Goal: Complete application form

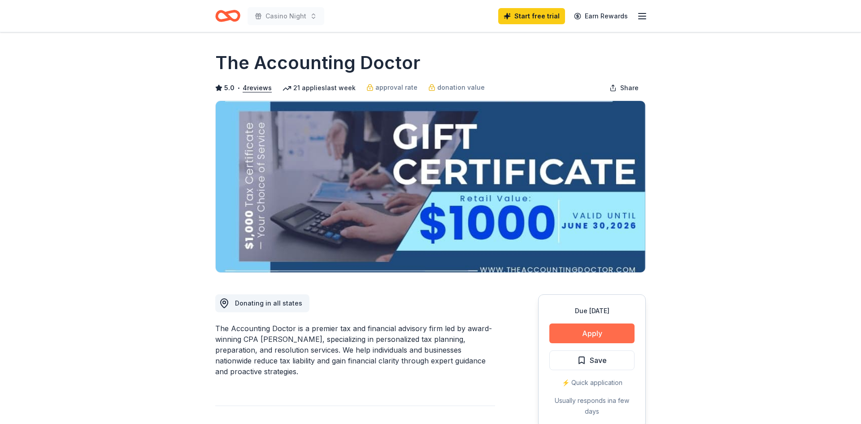
click at [606, 338] on button "Apply" at bounding box center [591, 333] width 85 height 20
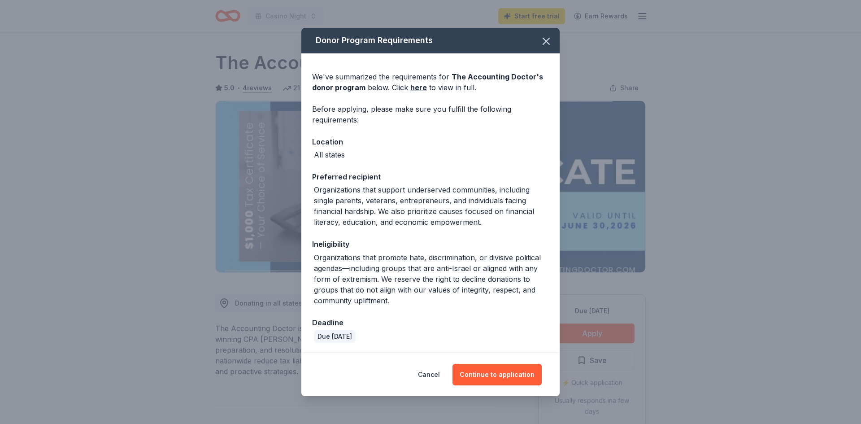
click at [472, 208] on div "Organizations that support underserved communities, including single parents, v…" at bounding box center [431, 205] width 235 height 43
click at [502, 385] on button "Continue to application" at bounding box center [496, 375] width 89 height 22
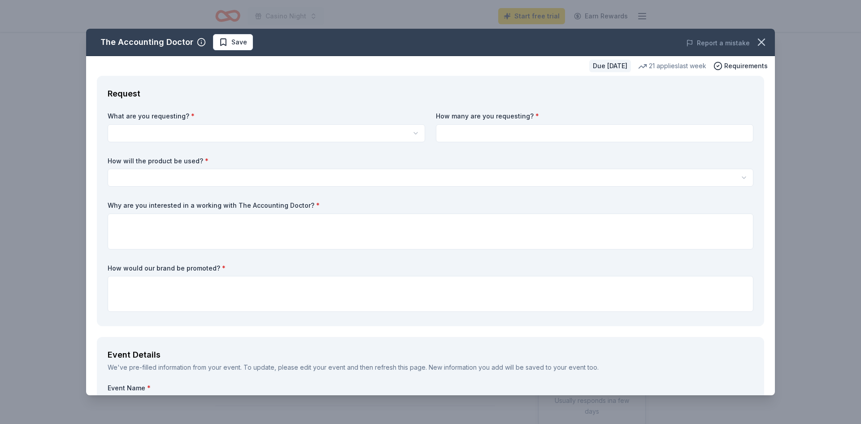
click at [326, 132] on html "Casino Night Start free trial Earn Rewards Due in 31 days Share The Accounting …" at bounding box center [430, 212] width 861 height 424
select select "A $1,000 Gift Certificate redeemable for expert tax preparation or tax resoluti…"
type input "1"
click at [508, 134] on input "1" at bounding box center [594, 133] width 317 height 18
click at [472, 131] on input at bounding box center [594, 133] width 317 height 18
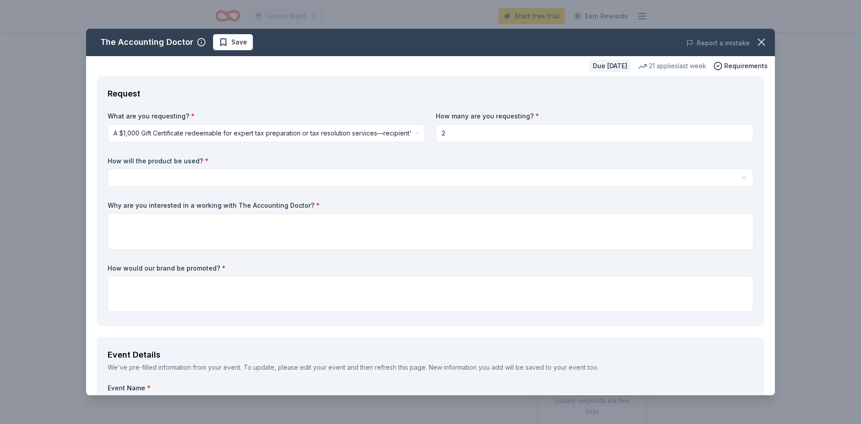
type input "2"
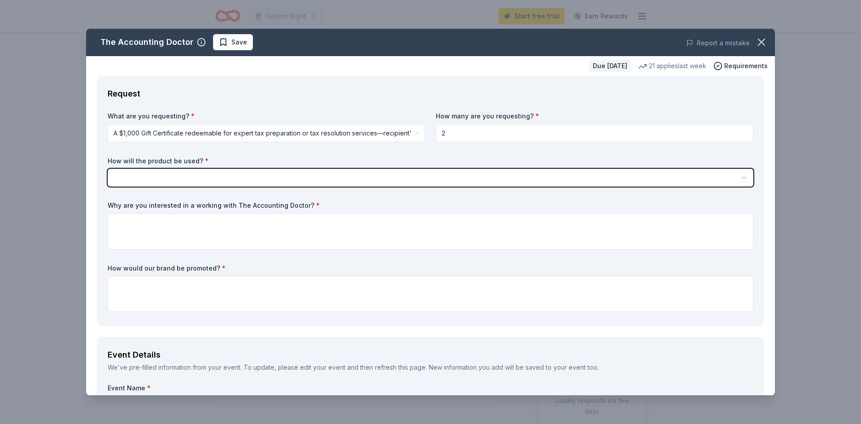
select select "raffleDoorPrize"
click at [108, 169] on button "Raffle / Door prize" at bounding box center [430, 178] width 645 height 18
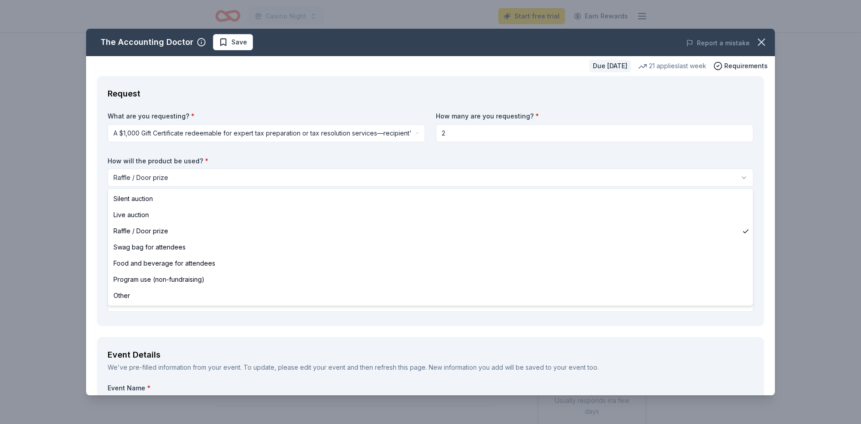
click at [215, 175] on html "Casino Night Start free trial Earn Rewards Due in 31 days Share The Accounting …" at bounding box center [430, 212] width 861 height 424
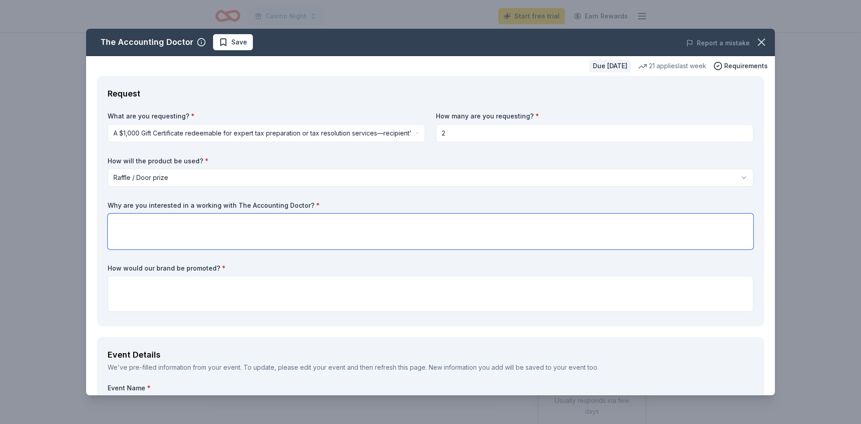
click at [217, 232] on textarea at bounding box center [430, 231] width 645 height 36
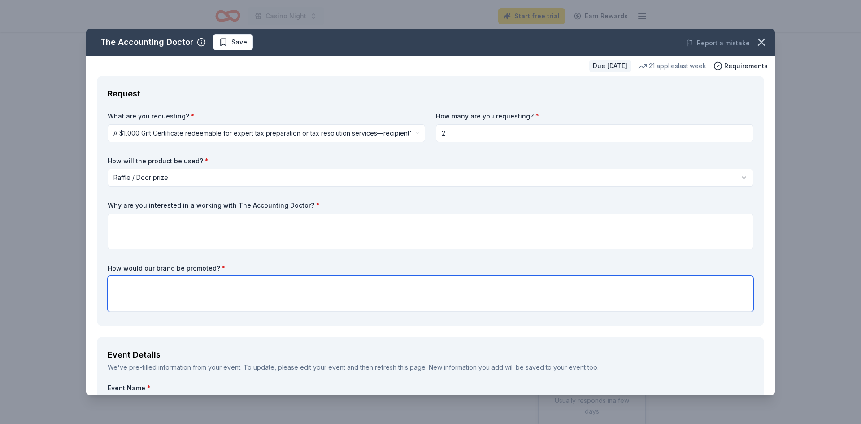
click at [176, 287] on textarea at bounding box center [430, 294] width 645 height 36
type textarea "Mention in our evening's program"
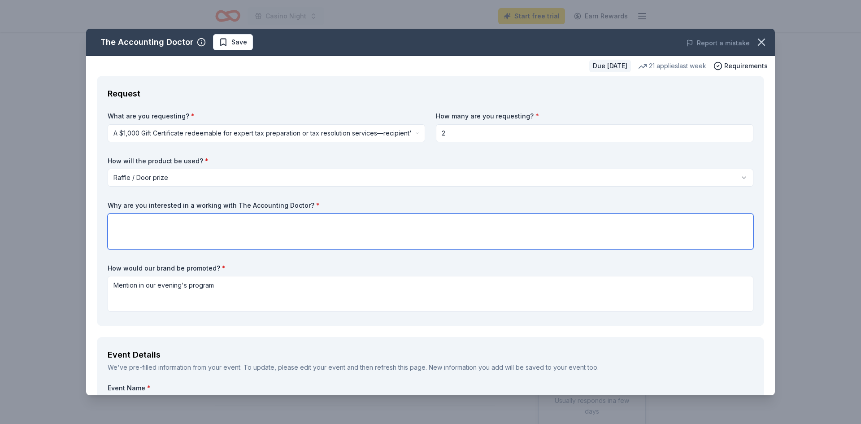
click at [142, 227] on textarea at bounding box center [430, 231] width 645 height 36
click at [459, 225] on textarea "We believe this would be an enticing raffle prize for many of our congregants w…" at bounding box center [430, 231] width 645 height 36
type textarea "We believe this would be an enticing raffle prize for many of our congregants w…"
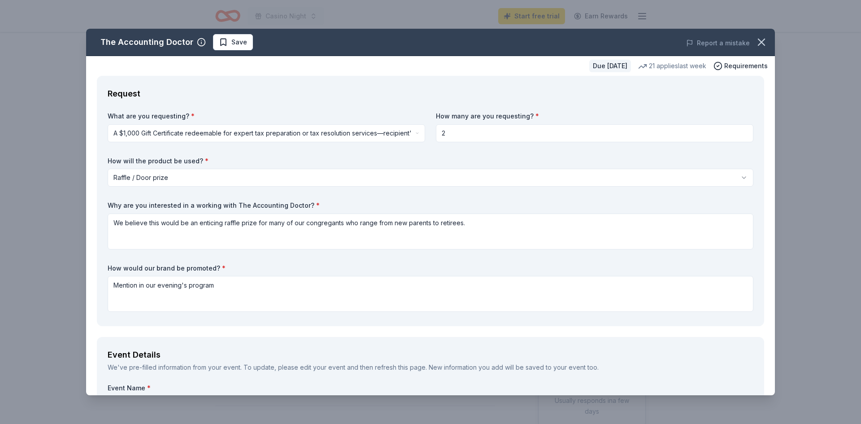
scroll to position [238, 0]
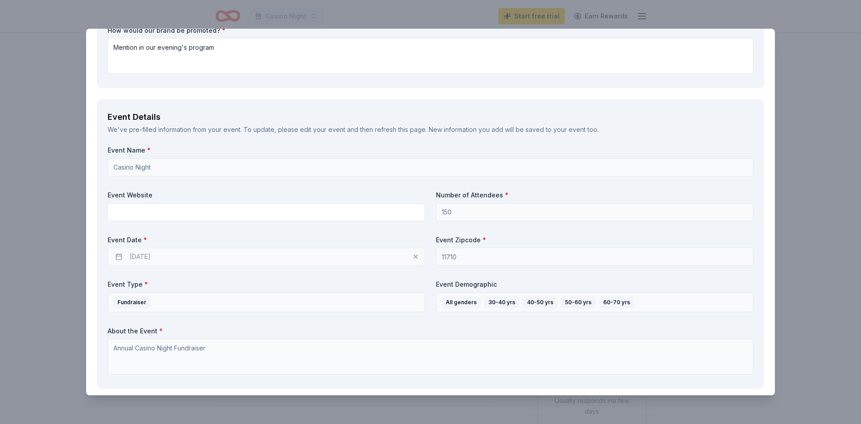
click at [173, 257] on div "11/14/2025" at bounding box center [266, 256] width 317 height 18
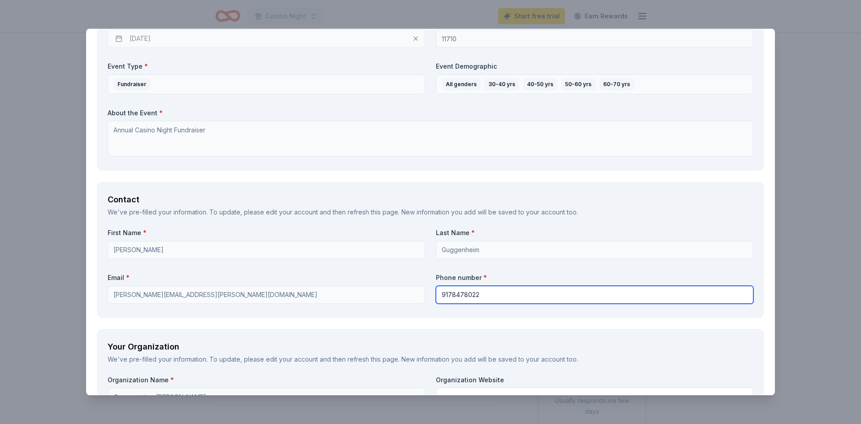
type input "9178478022"
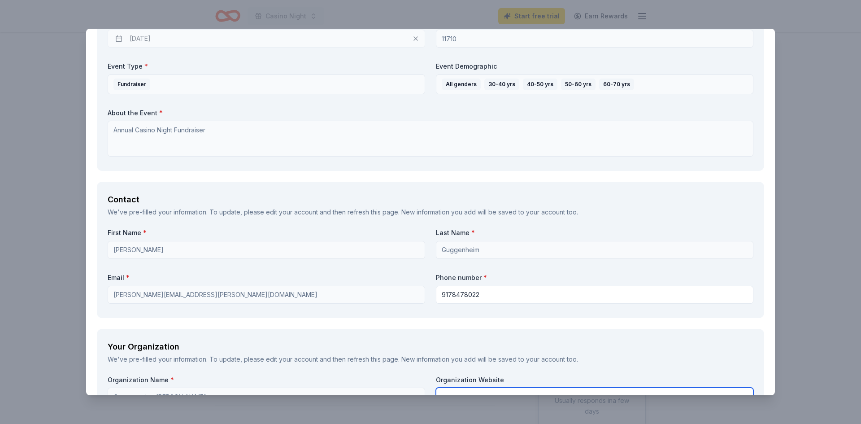
scroll to position [466, 0]
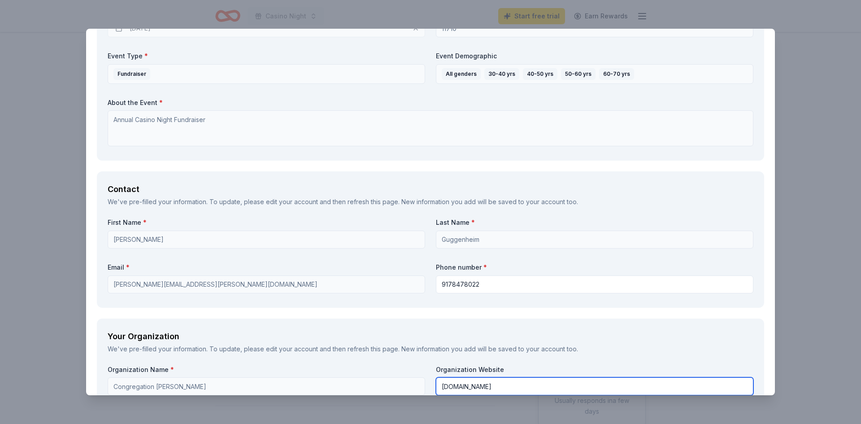
type input "cbohr.org"
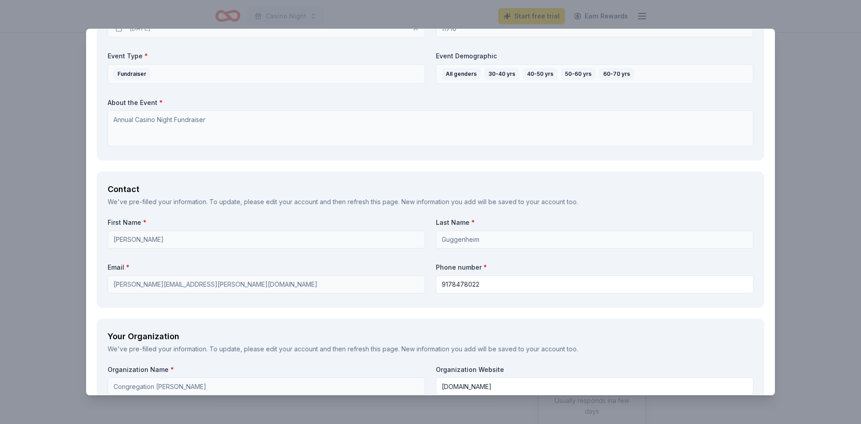
scroll to position [748, 0]
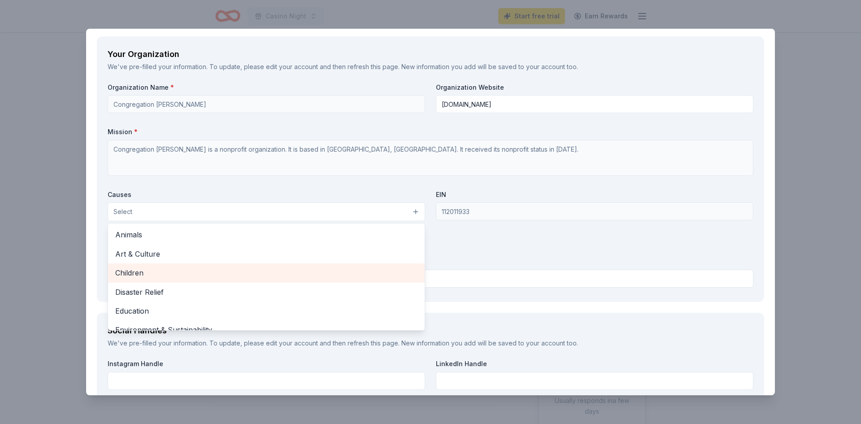
click at [134, 274] on span "Children" at bounding box center [266, 273] width 302 height 12
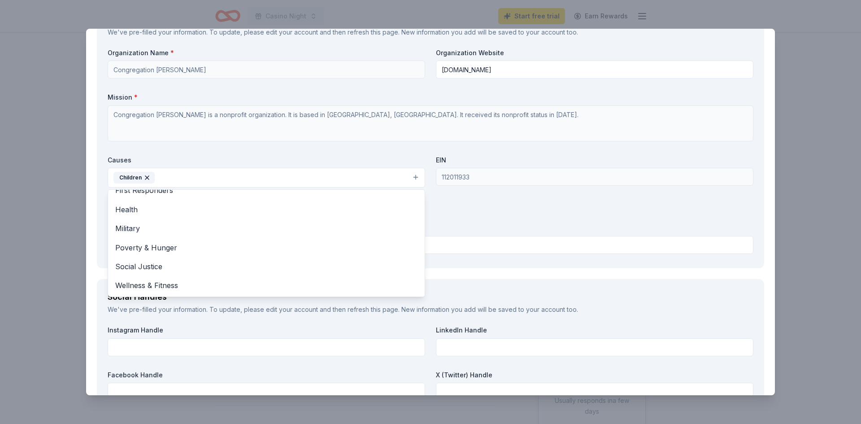
scroll to position [783, 0]
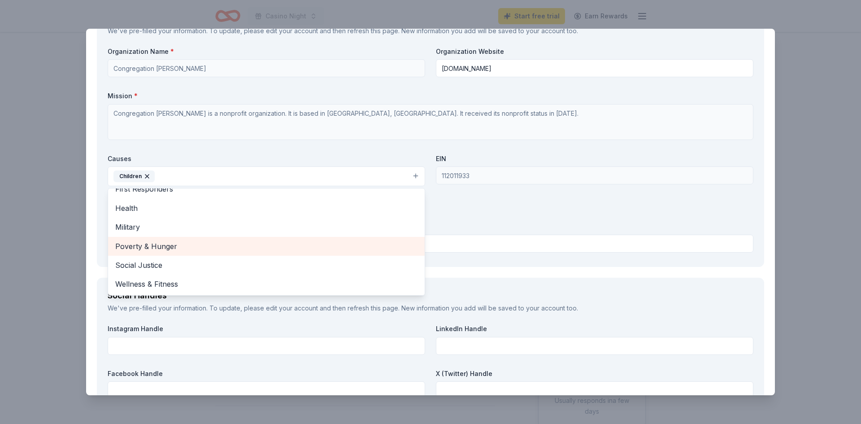
click at [125, 246] on span "Poverty & Hunger" at bounding box center [266, 246] width 302 height 12
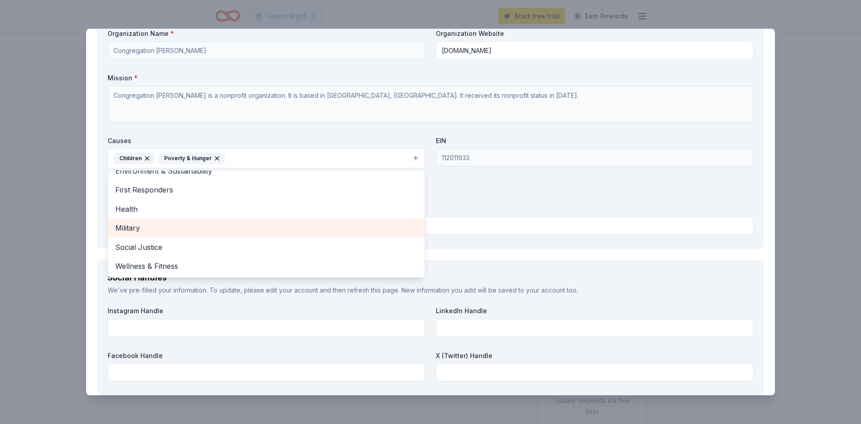
scroll to position [819, 0]
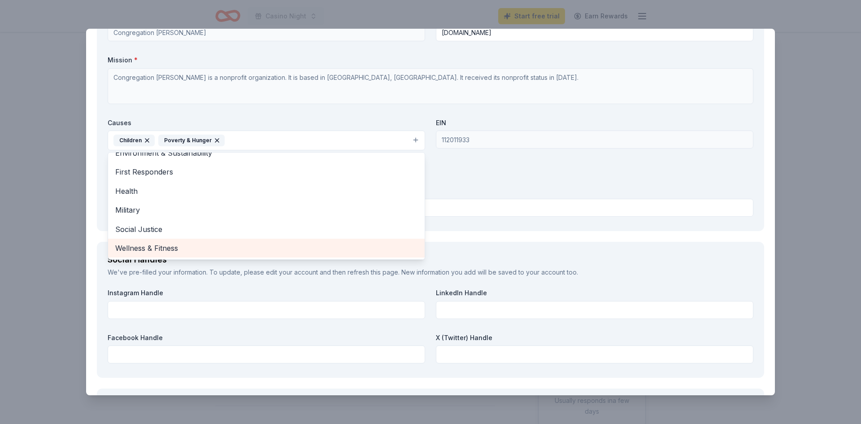
click at [154, 246] on span "Wellness & Fitness" at bounding box center [266, 248] width 302 height 12
click at [145, 244] on span "Social Justice" at bounding box center [266, 248] width 302 height 12
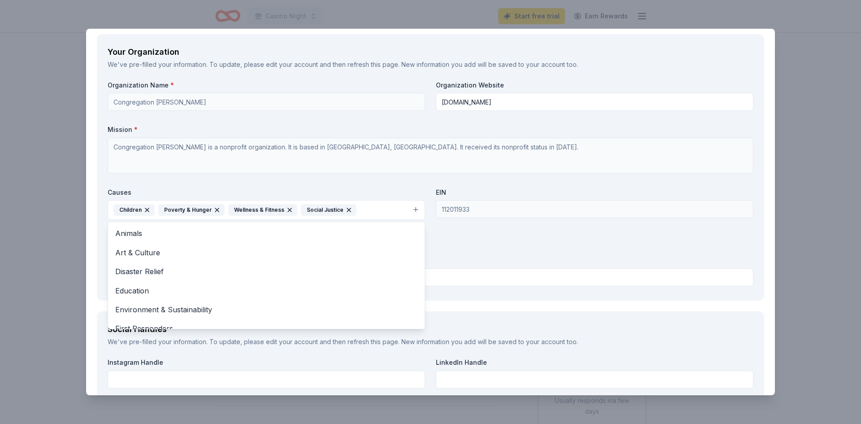
scroll to position [748, 0]
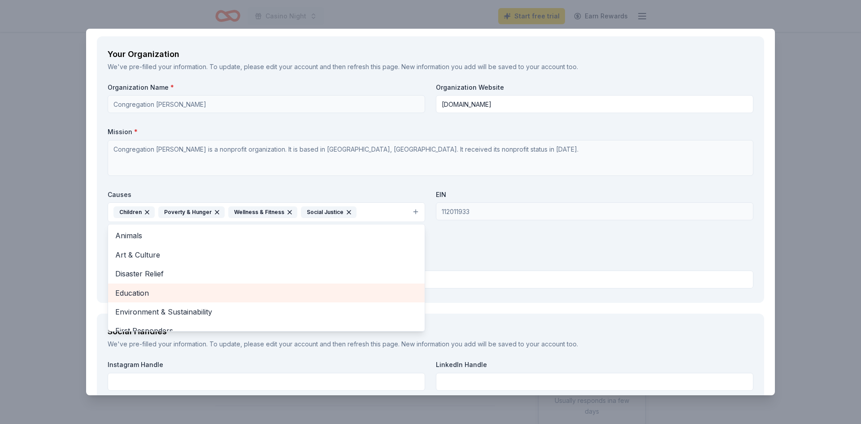
click at [152, 289] on span "Education" at bounding box center [266, 293] width 302 height 12
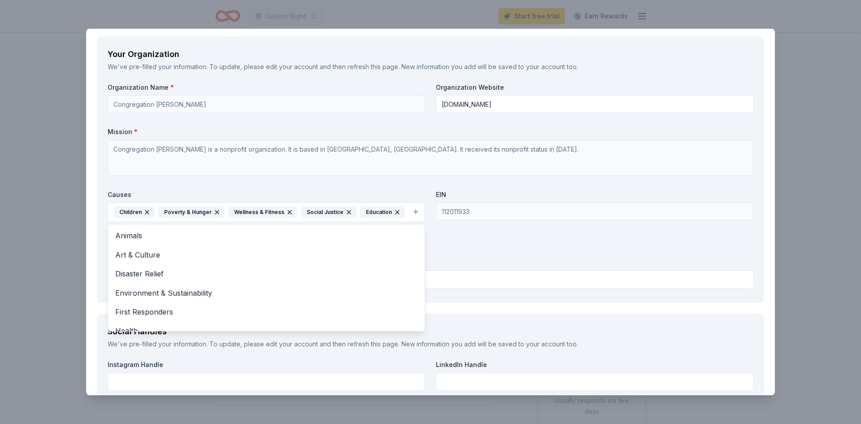
click at [514, 243] on div "Organization Name * Congregation Beth Ohr Organization Website cbohr.org Missio…" at bounding box center [430, 187] width 645 height 209
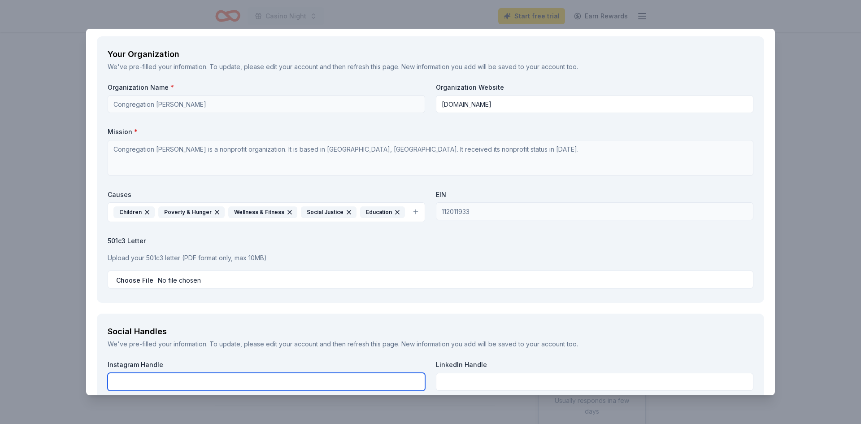
click at [150, 385] on input "text" at bounding box center [266, 381] width 317 height 18
type input "cbobellmore"
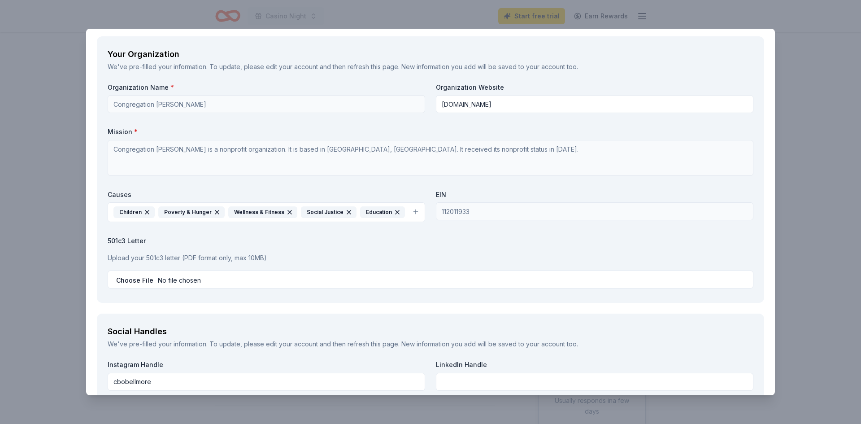
scroll to position [958, 0]
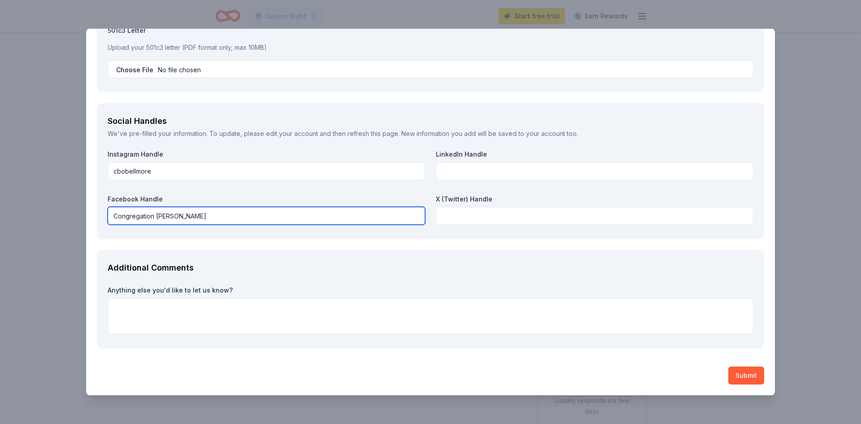
type input "Congregation Beth Ohr"
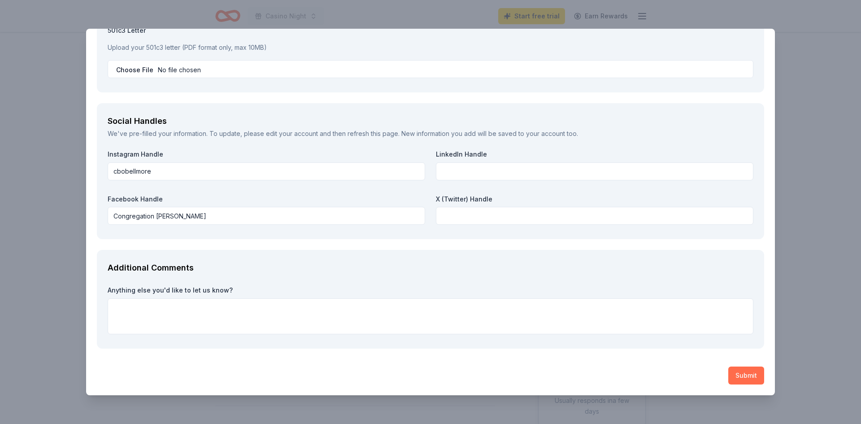
click at [744, 374] on button "Submit" at bounding box center [746, 375] width 36 height 18
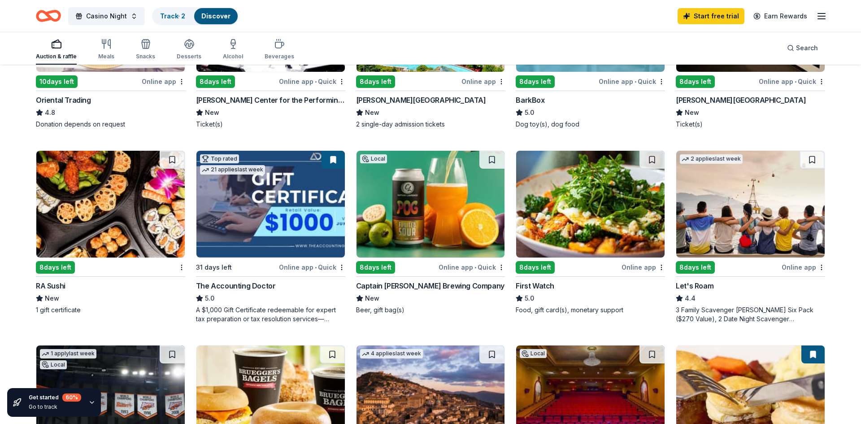
scroll to position [394, 0]
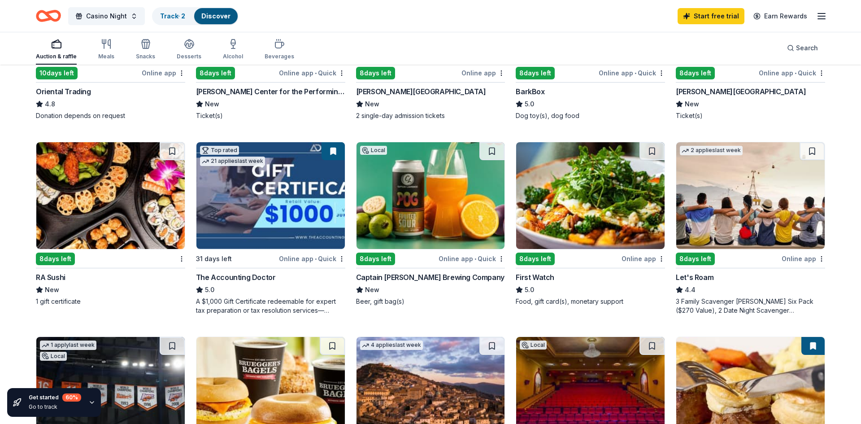
click at [584, 266] on div "8 days left Online app First Watch 5.0 Food, gift card(s), monetary support" at bounding box center [589, 224] width 149 height 164
click at [53, 16] on icon "Home" at bounding box center [48, 15] width 25 height 21
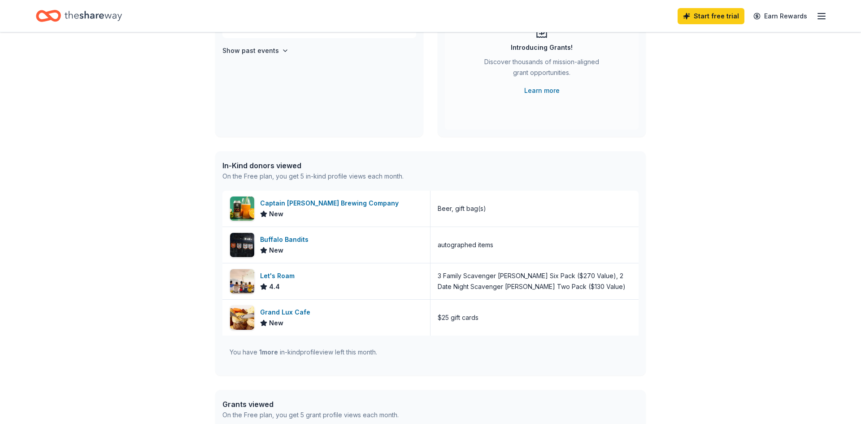
scroll to position [125, 0]
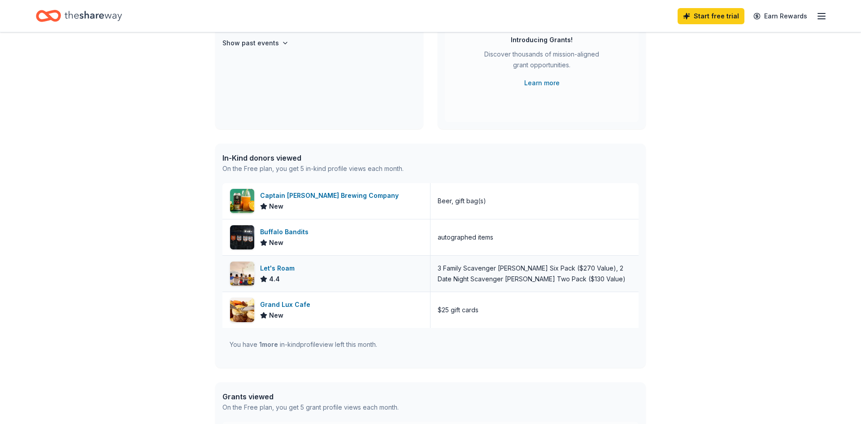
click at [289, 267] on div "Let's Roam" at bounding box center [279, 268] width 38 height 11
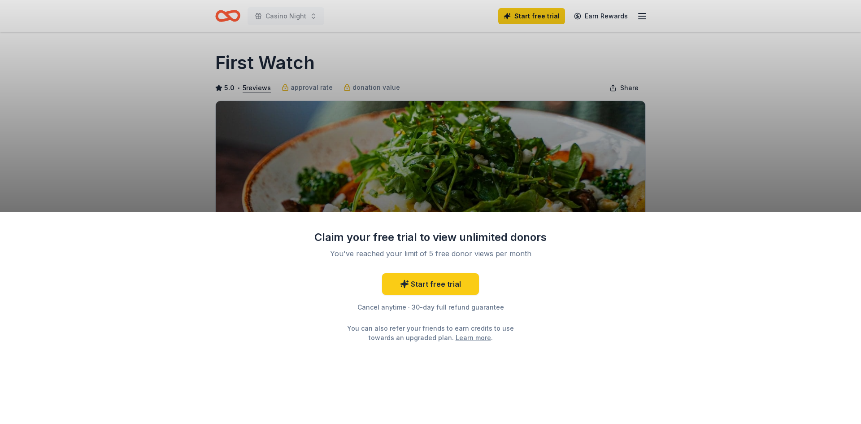
click at [687, 170] on div "Claim your free trial to view unlimited donors You've reached your limit of 5 f…" at bounding box center [430, 212] width 861 height 424
click at [277, 10] on div "Claim your free trial to view unlimited donors You've reached your limit of 5 f…" at bounding box center [430, 212] width 861 height 424
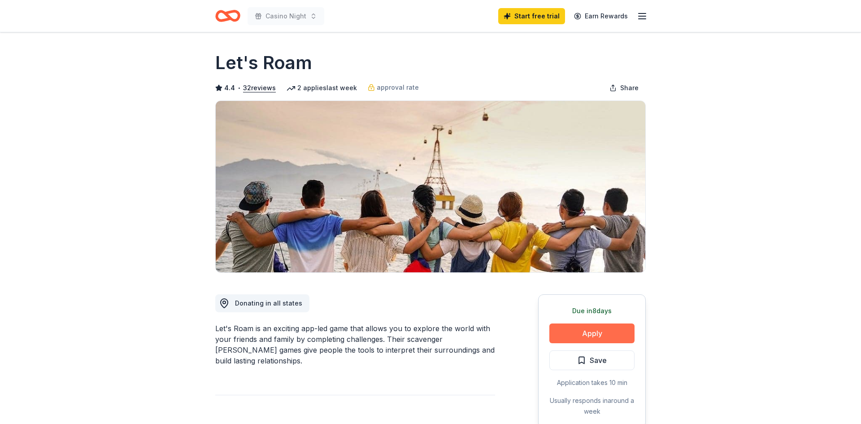
click at [580, 338] on button "Apply" at bounding box center [591, 333] width 85 height 20
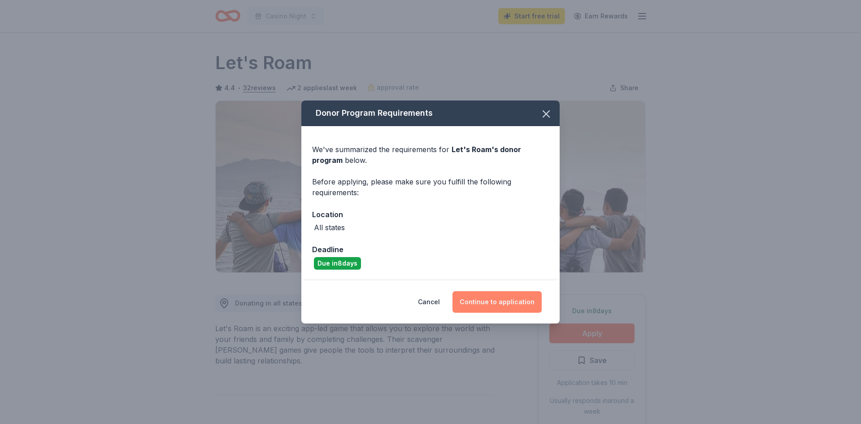
click at [504, 300] on button "Continue to application" at bounding box center [496, 302] width 89 height 22
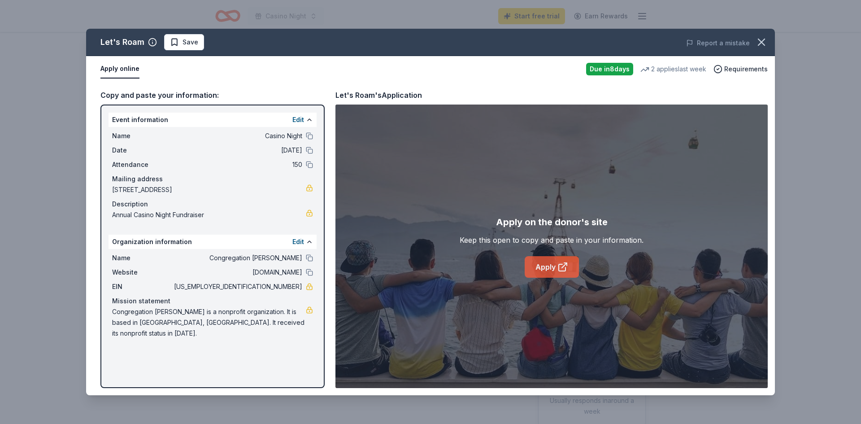
click at [553, 267] on link "Apply" at bounding box center [551, 267] width 54 height 22
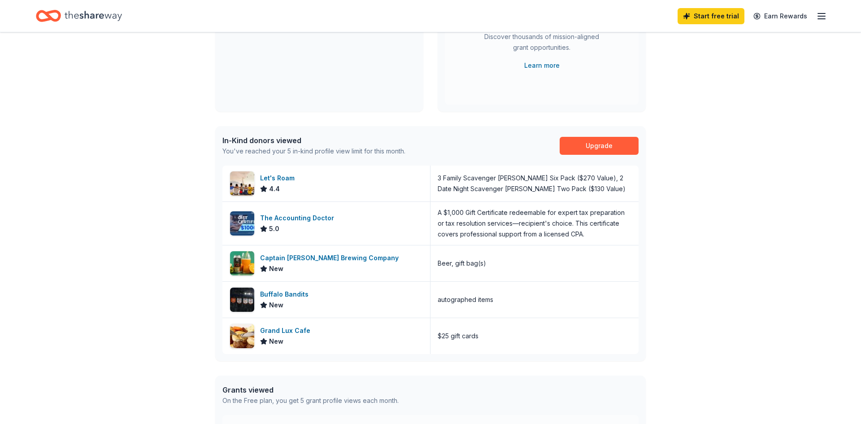
scroll to position [143, 0]
click at [291, 326] on div "Grand Lux Cafe" at bounding box center [287, 330] width 54 height 11
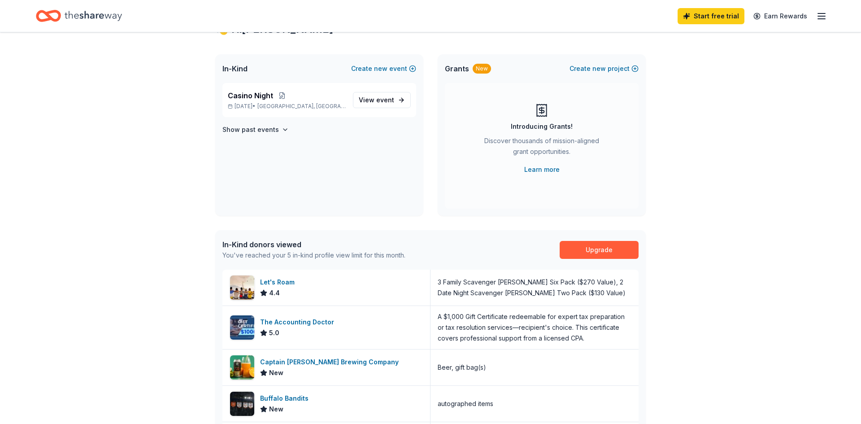
scroll to position [0, 0]
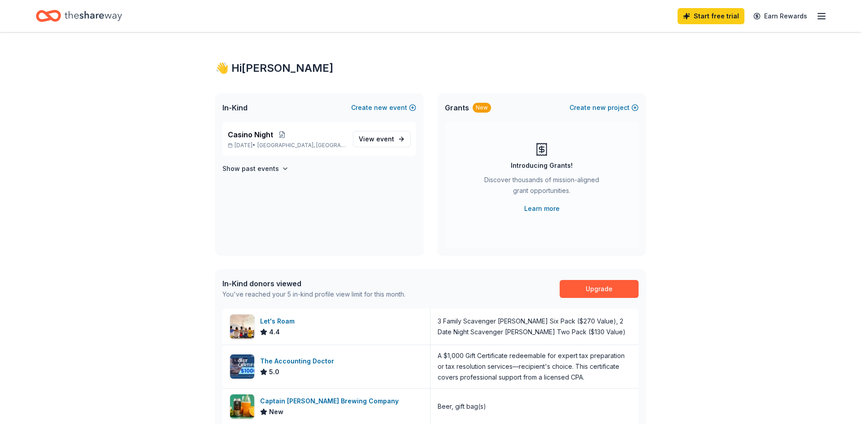
click at [822, 17] on icon "button" at bounding box center [821, 16] width 11 height 11
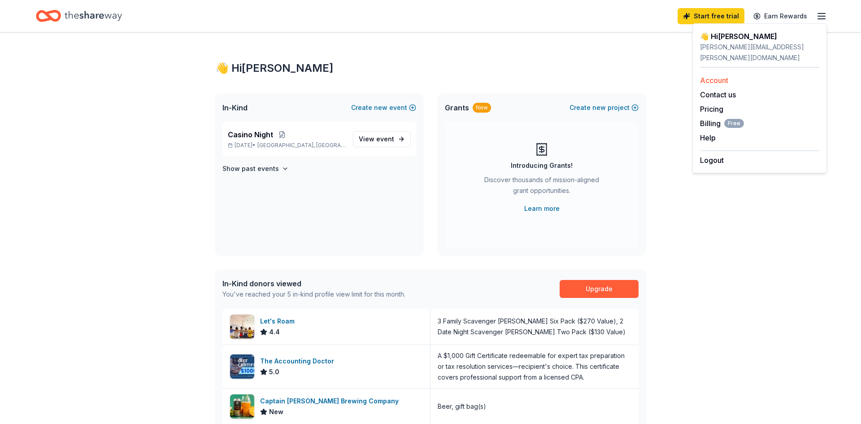
click at [722, 76] on link "Account" at bounding box center [714, 80] width 28 height 9
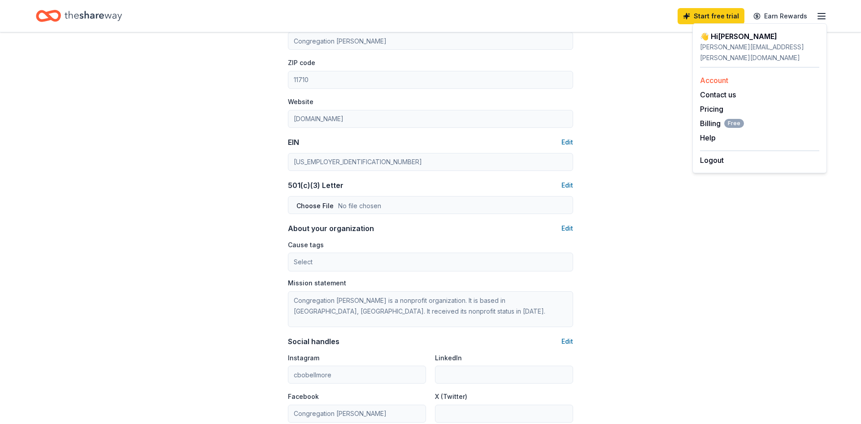
scroll to position [473, 0]
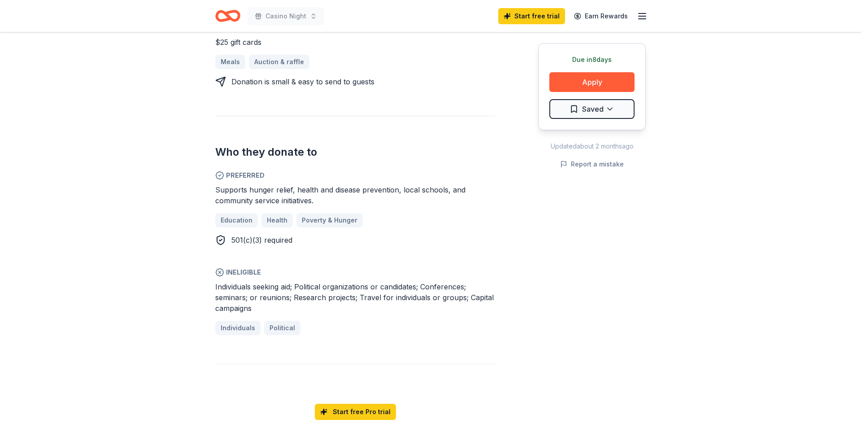
scroll to position [412, 0]
click at [589, 80] on button "Apply" at bounding box center [591, 82] width 85 height 20
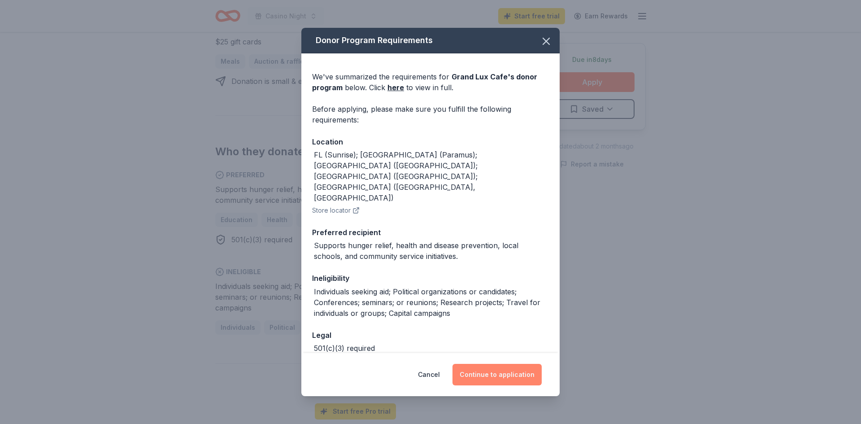
click at [509, 376] on button "Continue to application" at bounding box center [496, 375] width 89 height 22
